Goal: Transaction & Acquisition: Purchase product/service

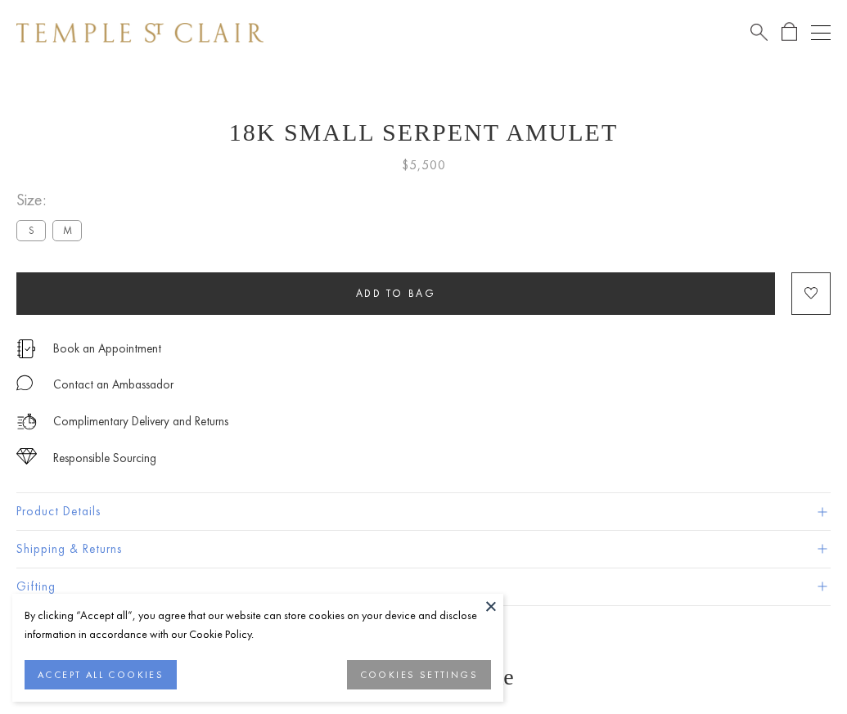
click at [395, 293] on span "Add to bag" at bounding box center [396, 293] width 80 height 14
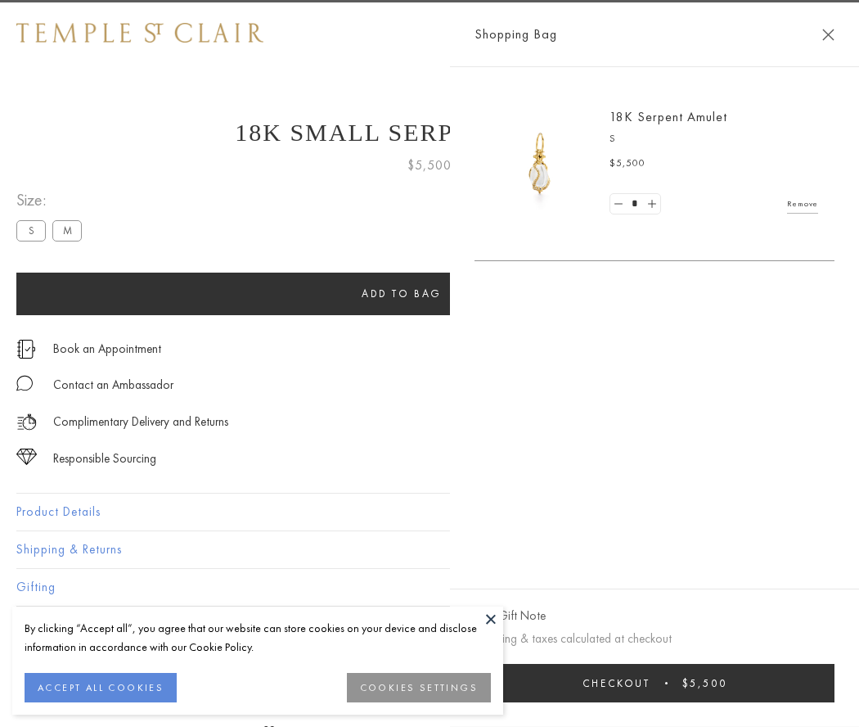
click at [668, 682] on span "submit" at bounding box center [666, 683] width 2 height 2
